Goal: Task Accomplishment & Management: Use online tool/utility

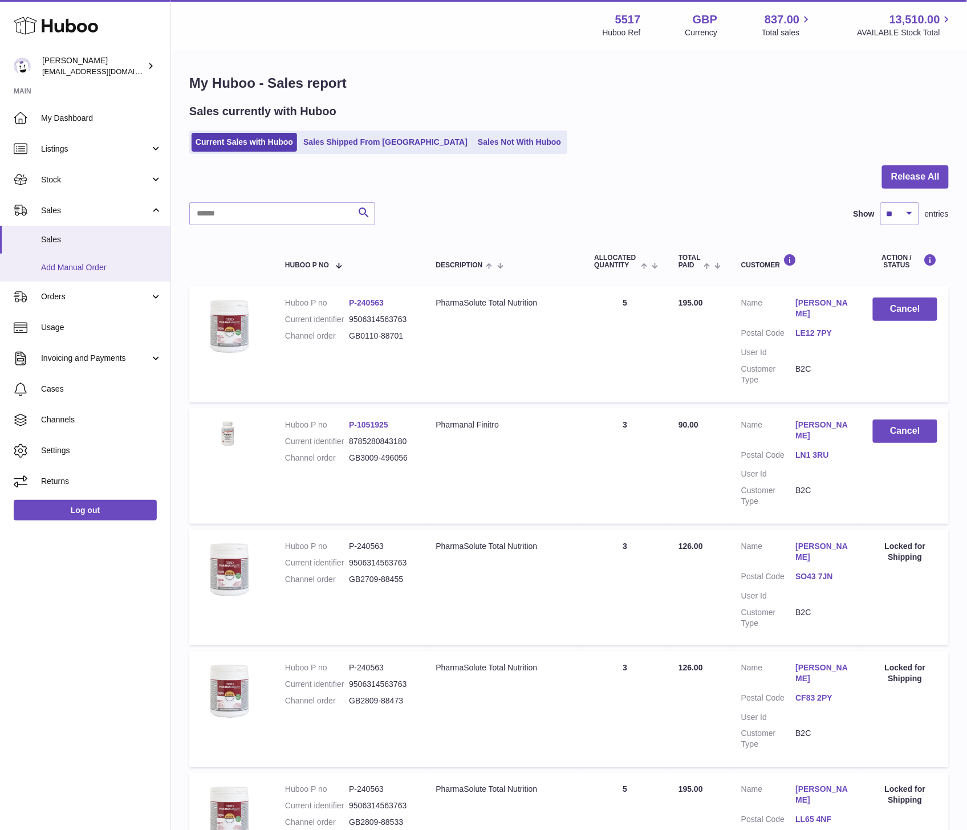
click at [89, 268] on span "Add Manual Order" at bounding box center [101, 267] width 121 height 11
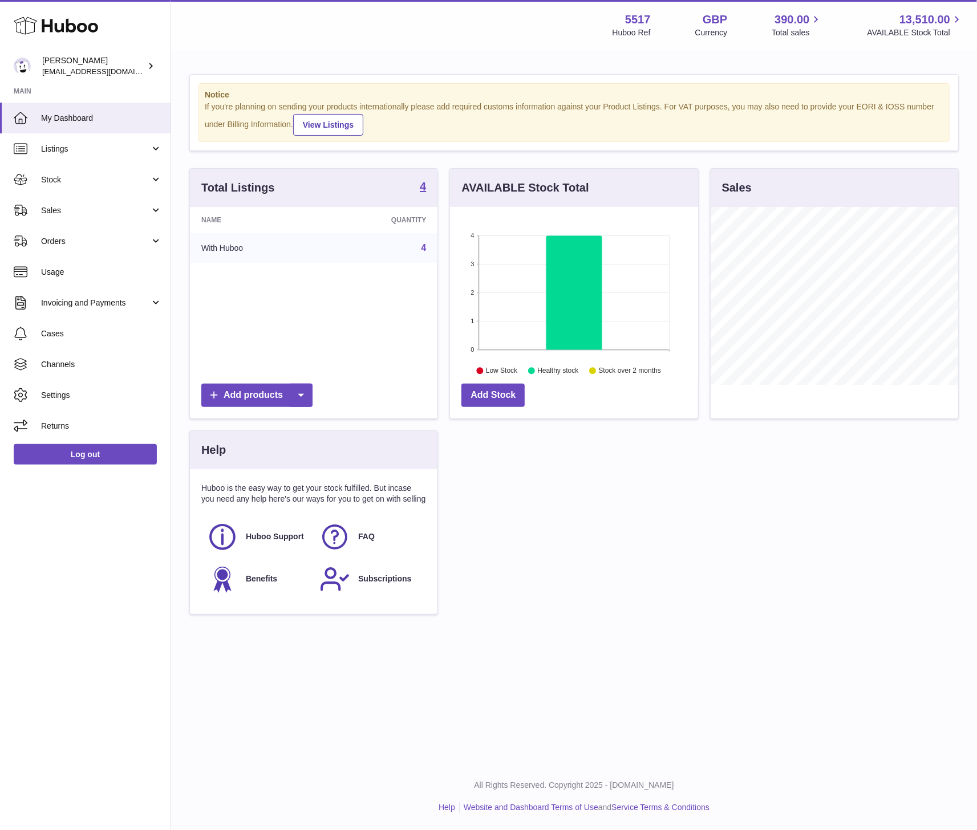
scroll to position [178, 247]
click at [76, 207] on span "Sales" at bounding box center [95, 210] width 109 height 11
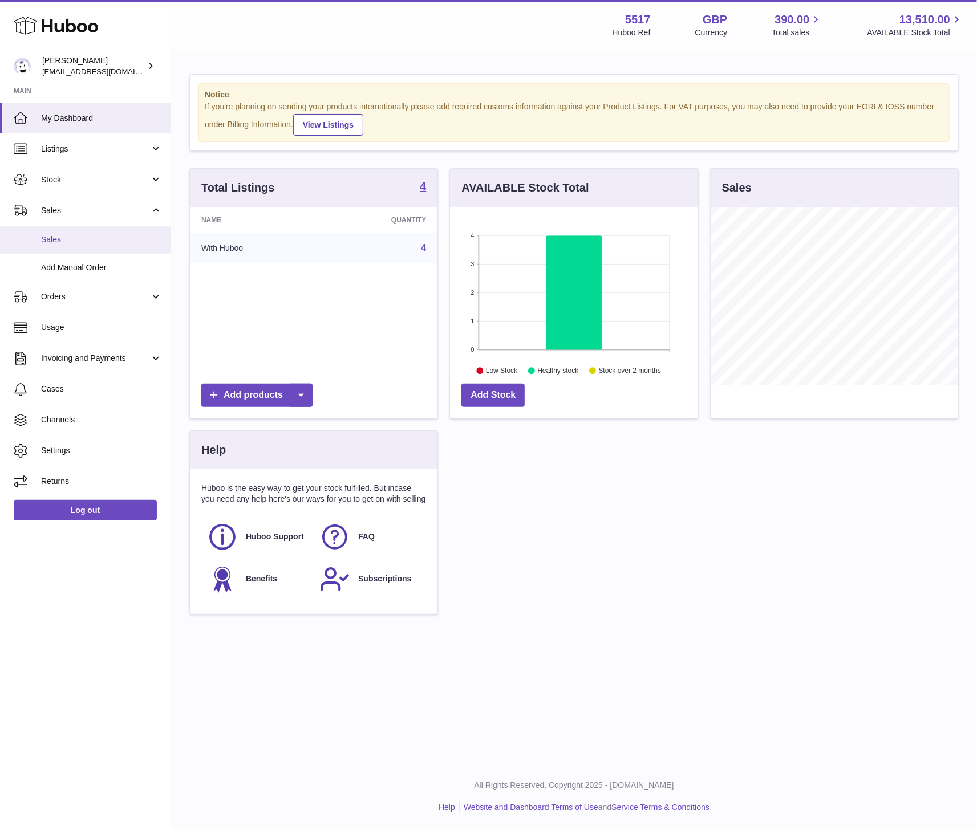
click at [68, 246] on link "Sales" at bounding box center [85, 240] width 170 height 28
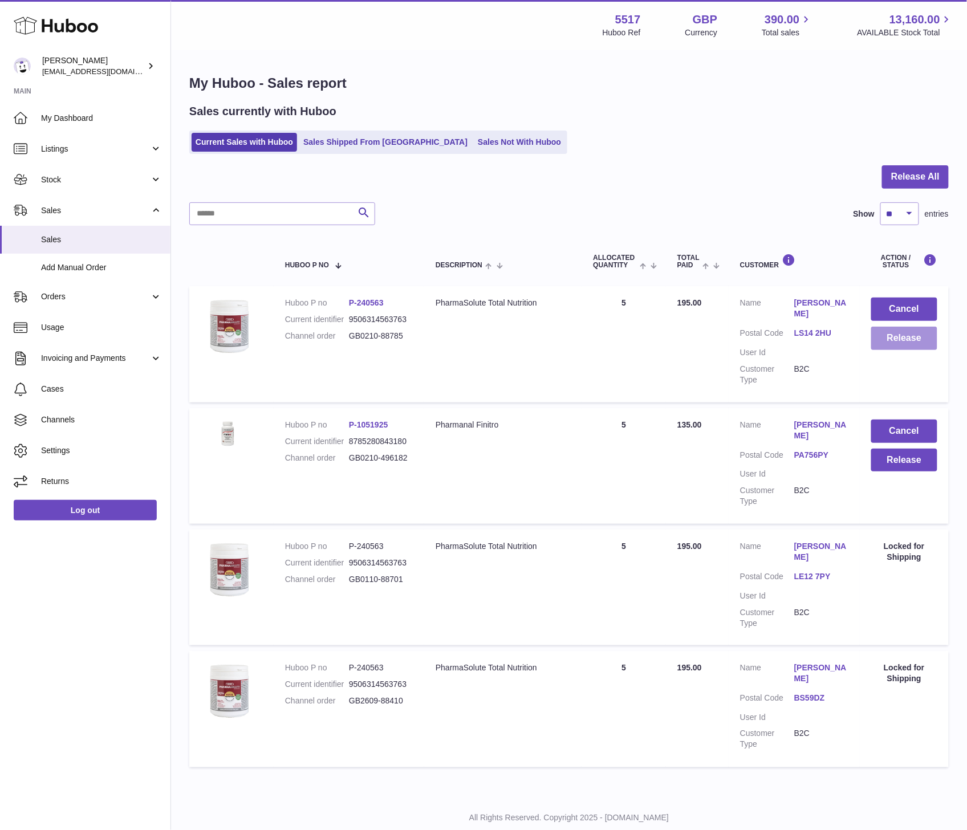
click at [887, 331] on button "Release" at bounding box center [904, 338] width 66 height 23
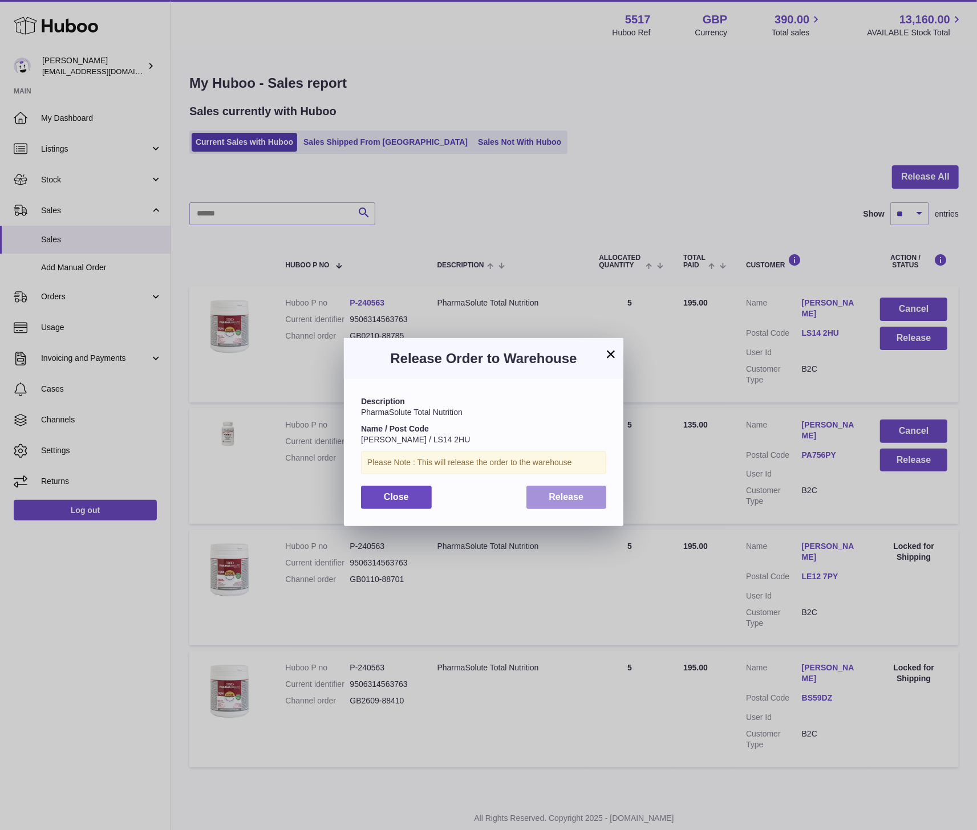
click at [574, 497] on span "Release" at bounding box center [566, 497] width 35 height 10
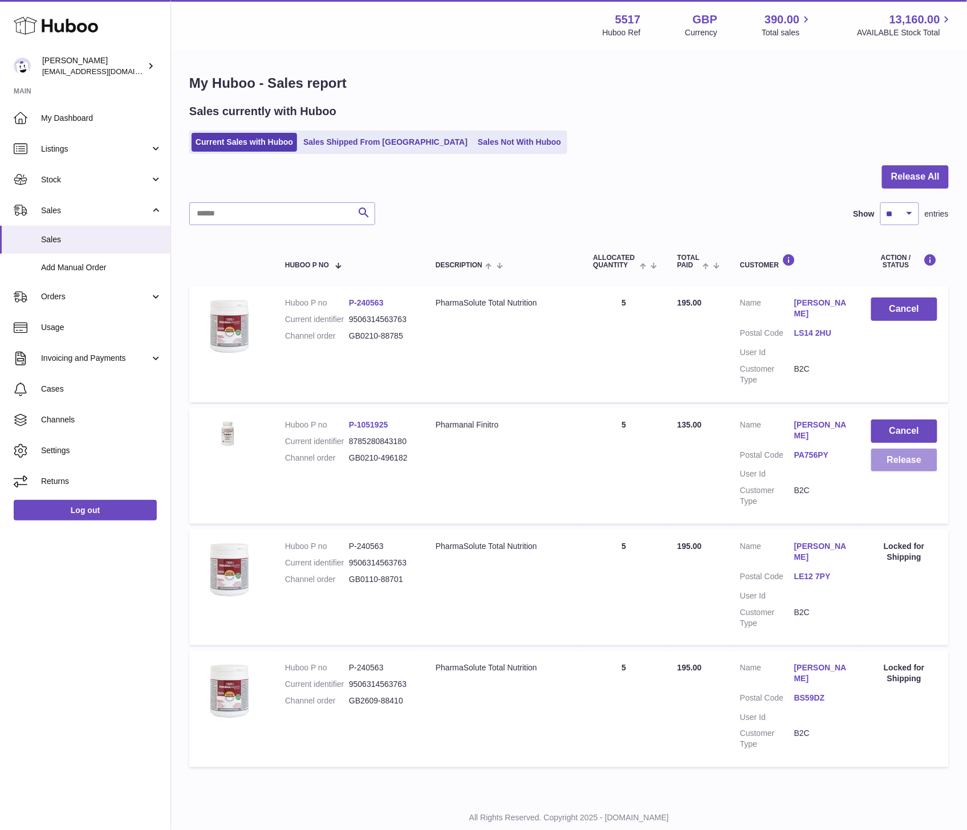
click at [907, 462] on button "Release" at bounding box center [904, 460] width 66 height 23
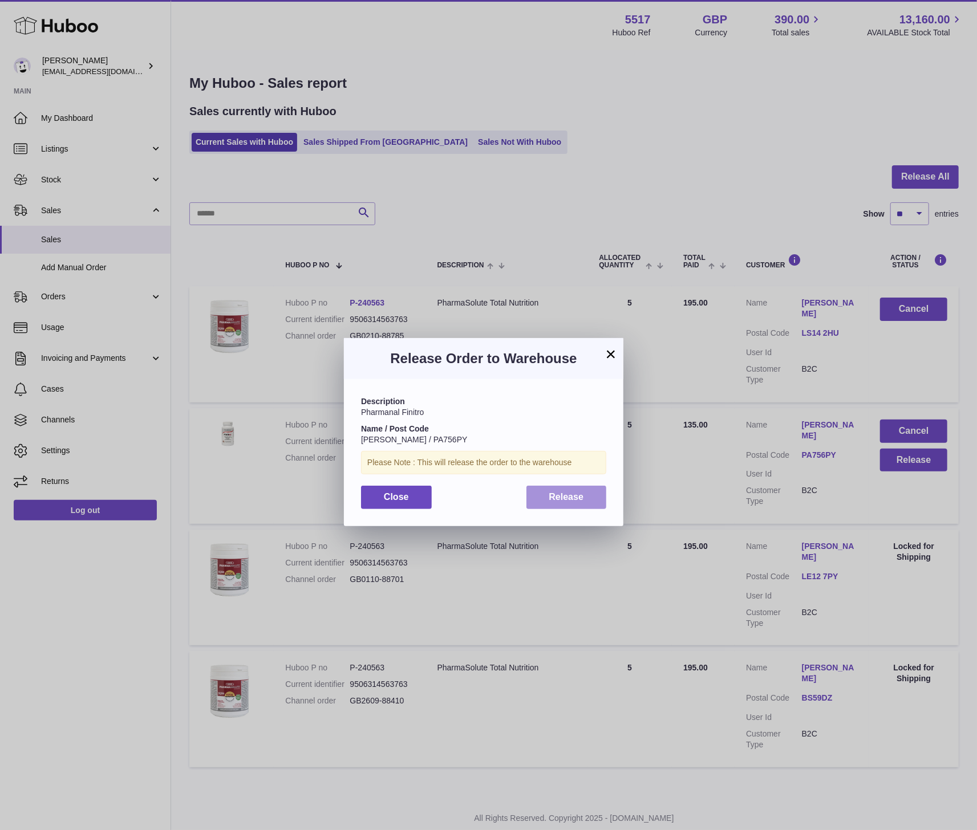
click at [567, 494] on span "Release" at bounding box center [566, 497] width 35 height 10
